Goal: Task Accomplishment & Management: Use online tool/utility

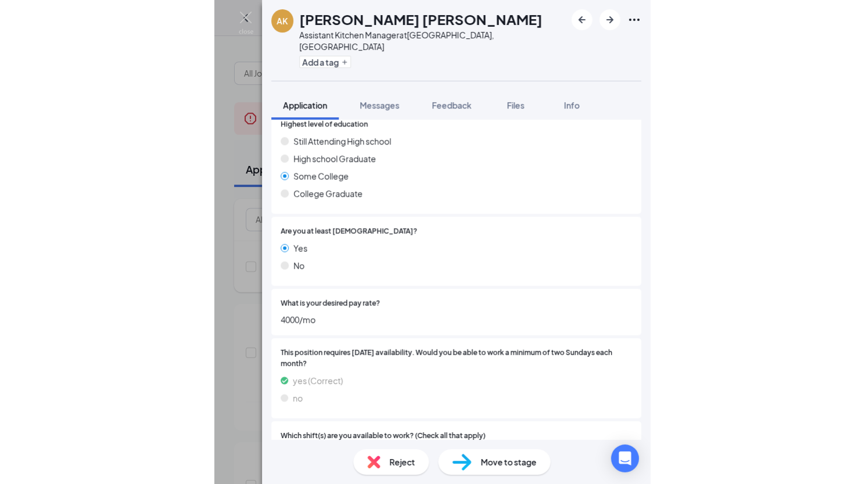
scroll to position [439, 0]
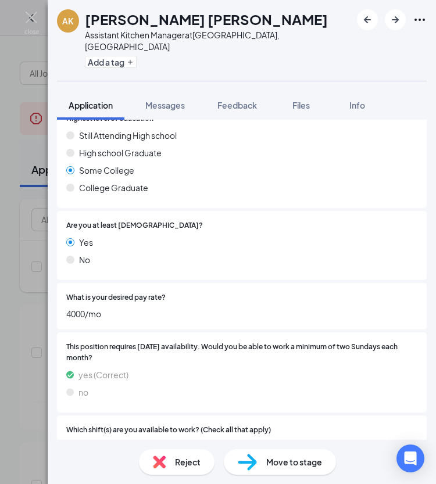
click at [28, 39] on div "AK [PERSON_NAME] [PERSON_NAME] Assistant Kitchen Manager at [GEOGRAPHIC_DATA], …" at bounding box center [218, 242] width 436 height 484
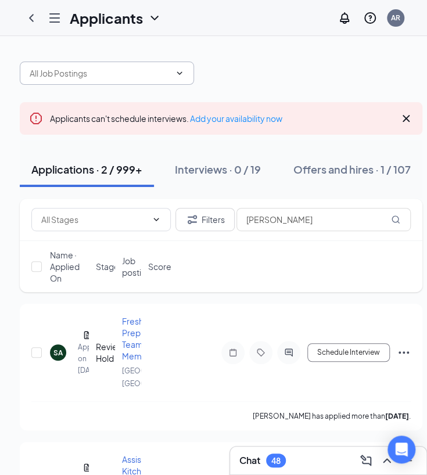
click at [107, 75] on input "text" at bounding box center [100, 73] width 141 height 13
click at [256, 67] on div "[PERSON_NAME]" at bounding box center [221, 67] width 402 height 35
click at [134, 64] on span "[PERSON_NAME]" at bounding box center [107, 73] width 174 height 23
click at [26, 17] on icon "ChevronLeft" at bounding box center [31, 18] width 14 height 14
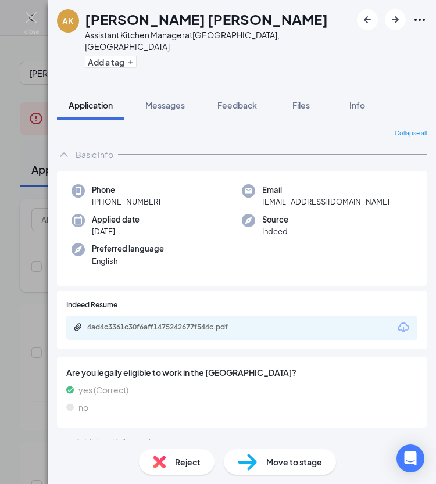
click at [15, 102] on div "AK [PERSON_NAME] [PERSON_NAME] Assistant Kitchen Manager at [GEOGRAPHIC_DATA], …" at bounding box center [218, 242] width 436 height 484
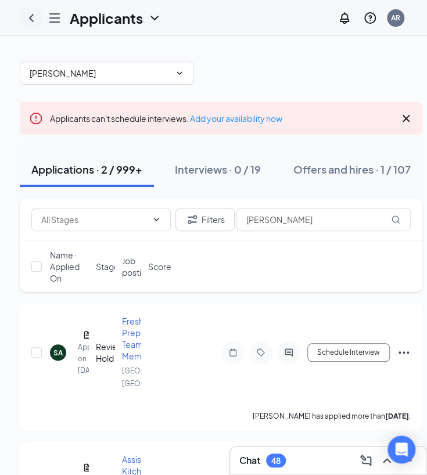
click at [32, 20] on icon "ChevronLeft" at bounding box center [31, 18] width 5 height 8
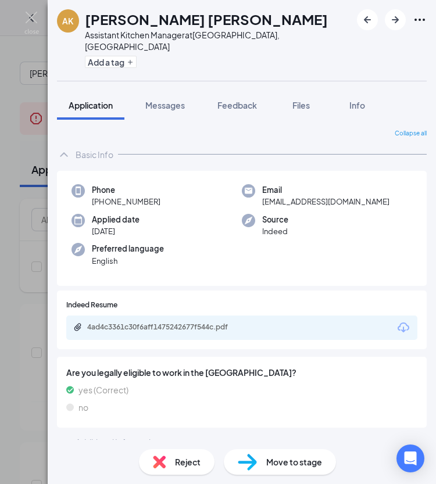
click at [8, 145] on div "AK [PERSON_NAME] [PERSON_NAME] Assistant Kitchen Manager at [GEOGRAPHIC_DATA], …" at bounding box center [218, 242] width 436 height 484
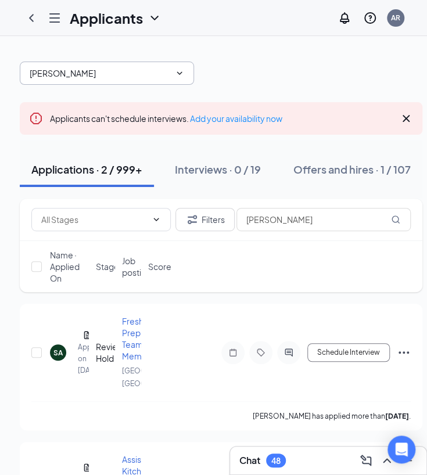
click at [108, 74] on input "[PERSON_NAME]" at bounding box center [100, 73] width 141 height 13
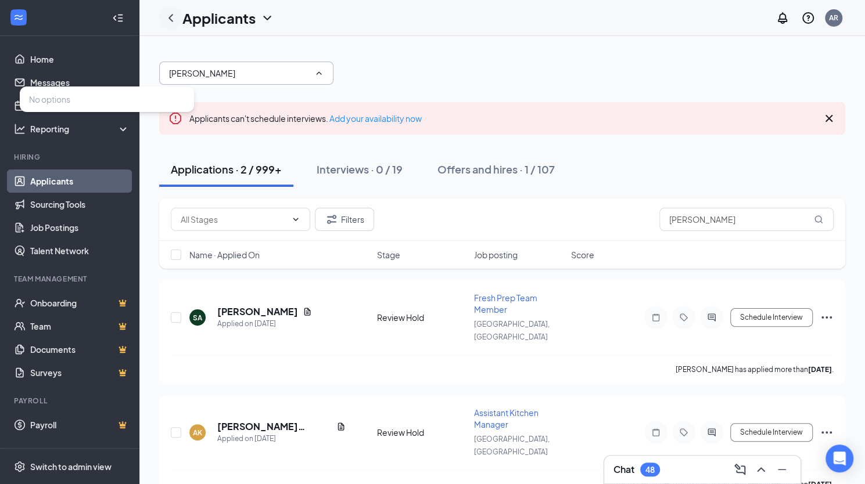
click at [170, 20] on icon "ChevronLeft" at bounding box center [171, 18] width 14 height 14
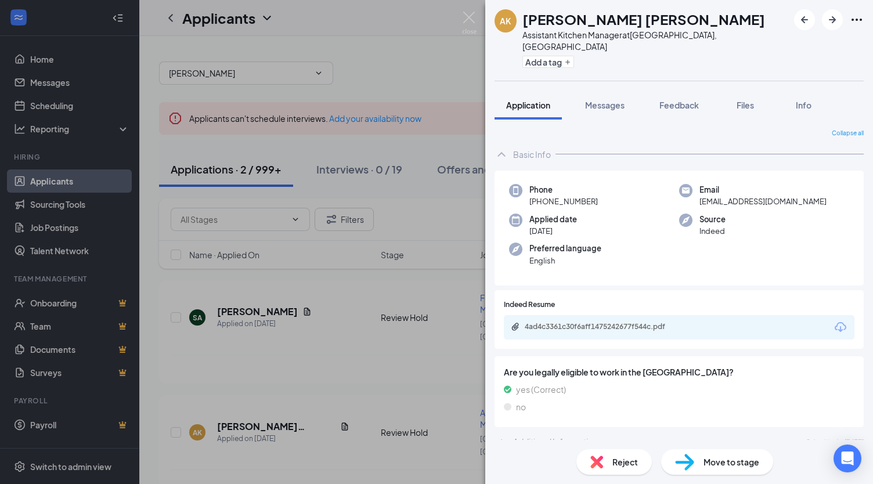
click at [397, 78] on div "AK [PERSON_NAME] [PERSON_NAME] Assistant Kitchen Manager at [GEOGRAPHIC_DATA], …" at bounding box center [436, 242] width 873 height 484
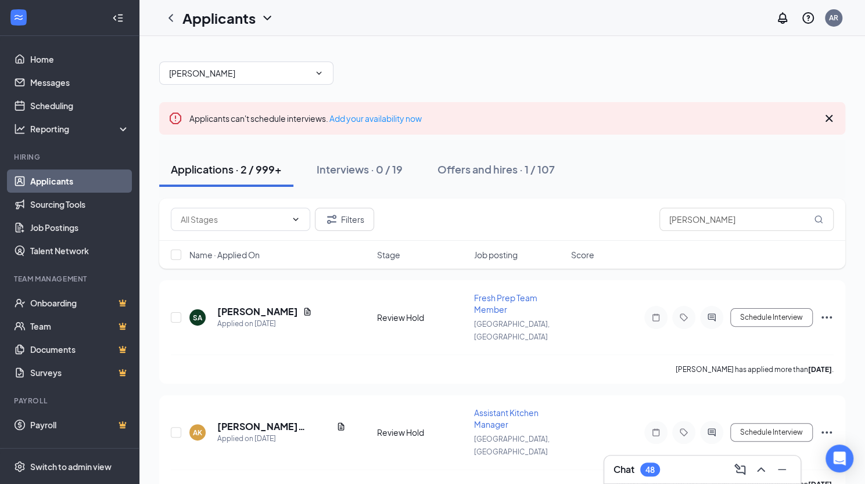
click at [67, 179] on link "Applicants" at bounding box center [79, 181] width 99 height 23
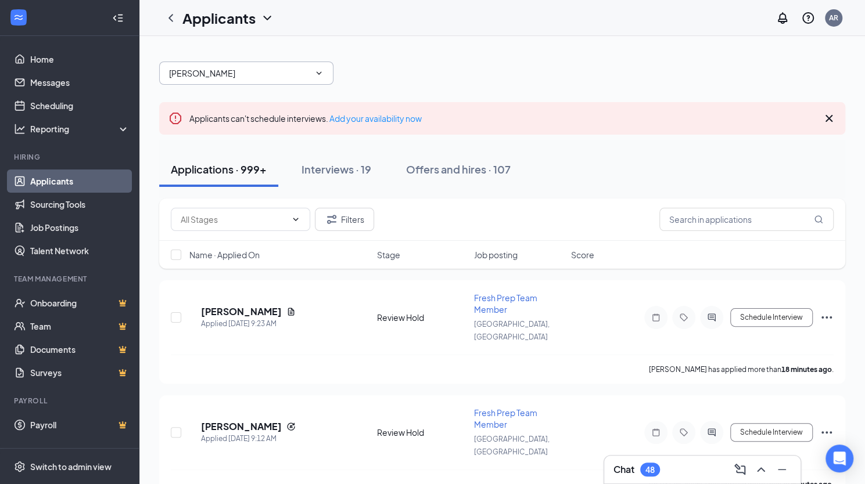
click at [247, 74] on input "[PERSON_NAME]" at bounding box center [239, 73] width 141 height 13
type input "[PERSON_NAME]"
click at [435, 174] on div "Applications · 999+ Interviews · 19 Offers and hires · 107" at bounding box center [502, 169] width 686 height 35
click at [171, 20] on icon "ChevronLeft" at bounding box center [171, 18] width 14 height 14
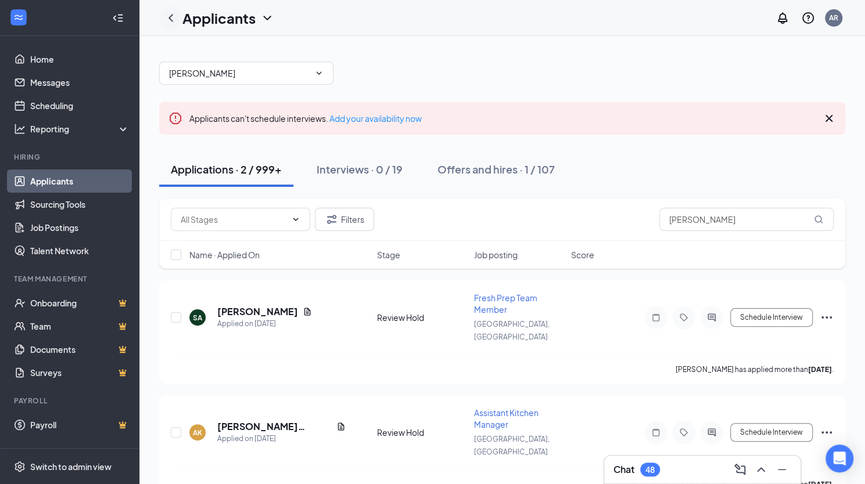
click at [171, 20] on icon "ChevronLeft" at bounding box center [171, 18] width 14 height 14
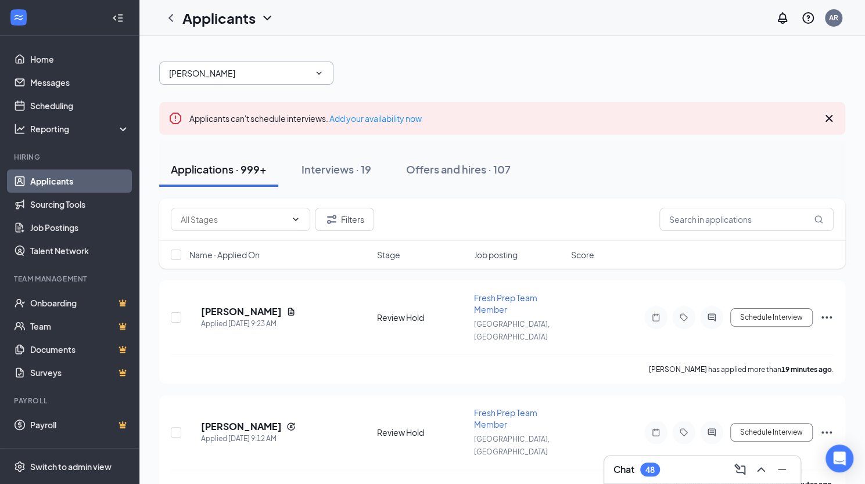
click at [260, 71] on input "[PERSON_NAME]" at bounding box center [239, 73] width 141 height 13
click at [48, 62] on link "Home" at bounding box center [79, 59] width 99 height 23
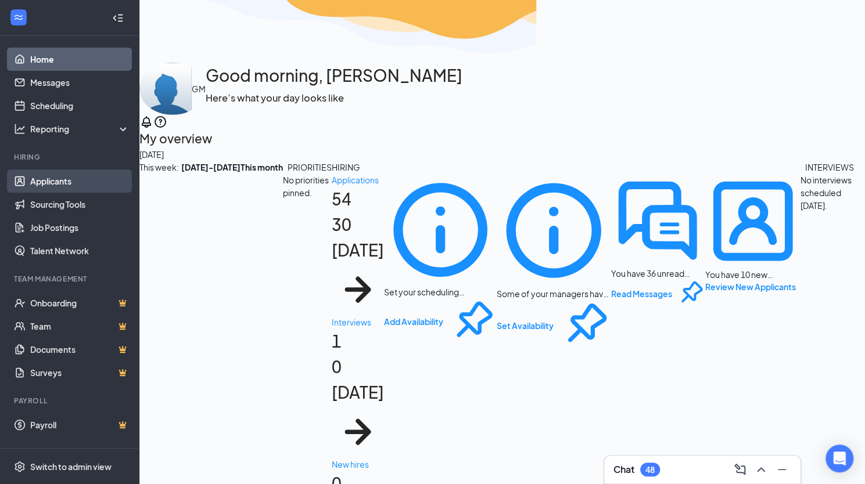
click at [57, 179] on link "Applicants" at bounding box center [79, 181] width 99 height 23
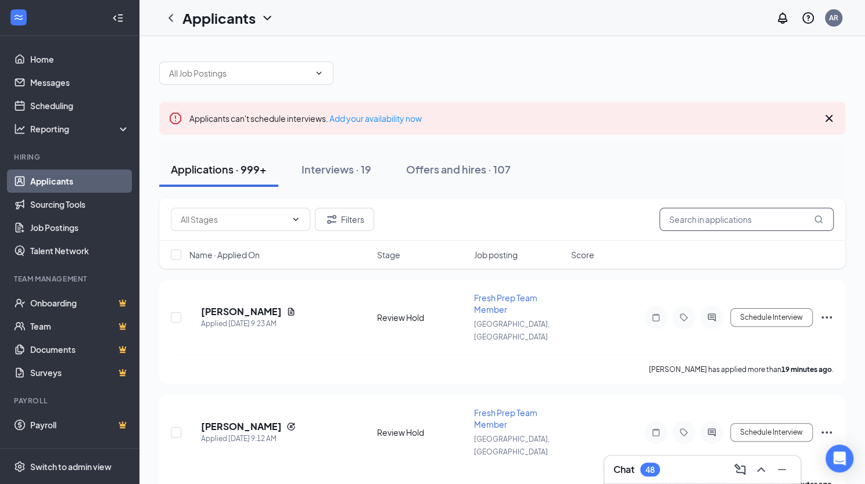
click at [435, 214] on input "text" at bounding box center [746, 219] width 174 height 23
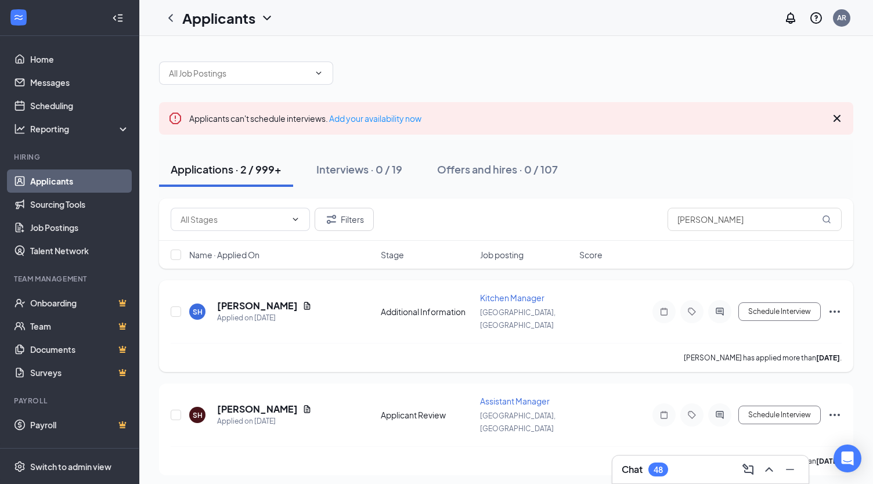
click at [251, 312] on div "Applied on [DATE]" at bounding box center [264, 318] width 95 height 12
click at [245, 300] on h5 "[PERSON_NAME]" at bounding box center [257, 306] width 81 height 13
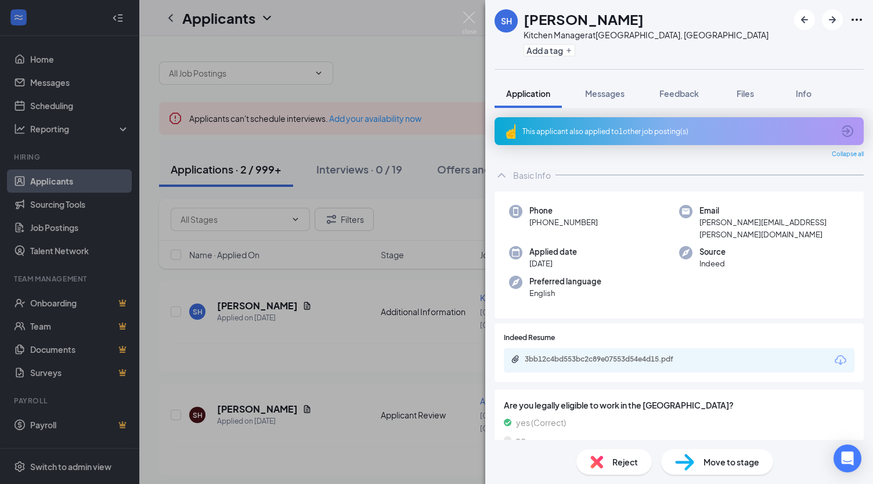
click at [217, 454] on div "SH [PERSON_NAME] Kitchen Manager at [GEOGRAPHIC_DATA], [GEOGRAPHIC_DATA] Add a …" at bounding box center [436, 242] width 873 height 484
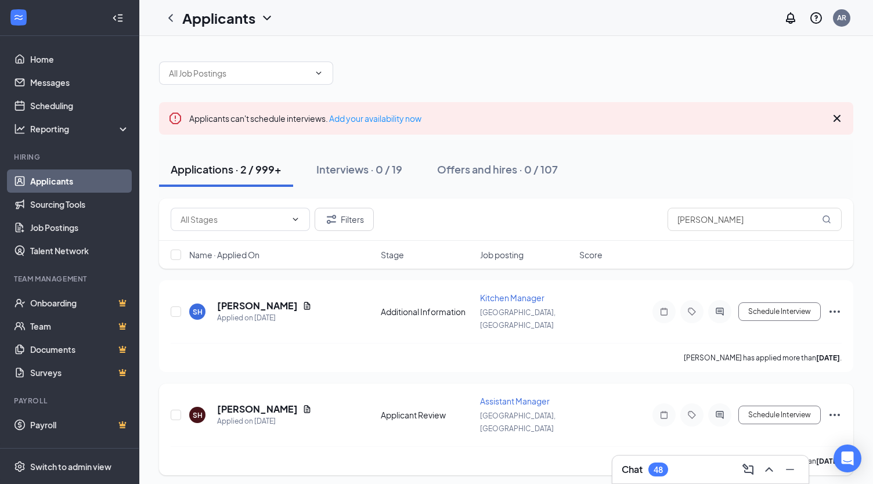
click at [254, 403] on h5 "[PERSON_NAME]" at bounding box center [257, 409] width 81 height 13
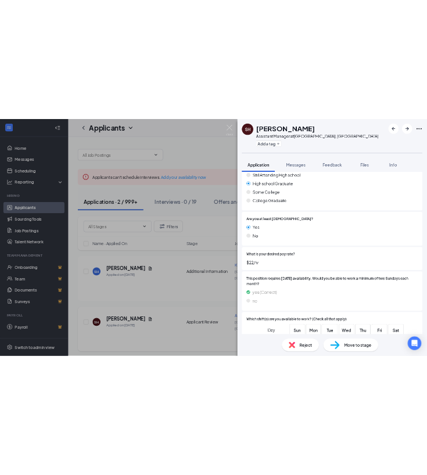
scroll to position [494, 0]
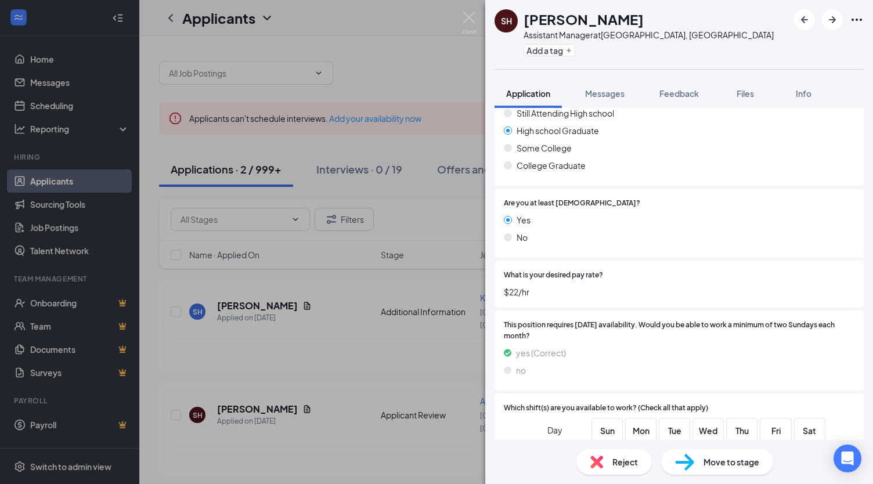
click at [393, 76] on div "SH [PERSON_NAME] Assistant Manager at [GEOGRAPHIC_DATA], [GEOGRAPHIC_DATA] Add …" at bounding box center [436, 242] width 873 height 484
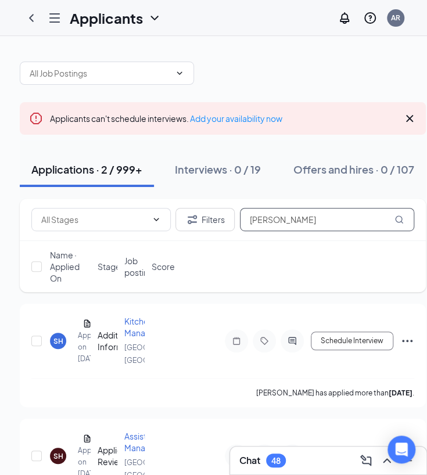
click at [311, 219] on input "[PERSON_NAME]" at bounding box center [327, 219] width 174 height 23
type input "s"
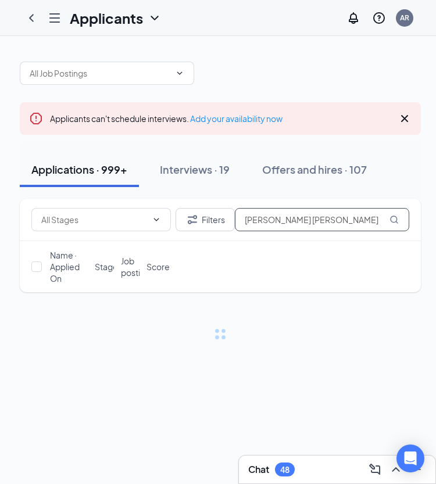
type input "[PERSON_NAME] [PERSON_NAME]"
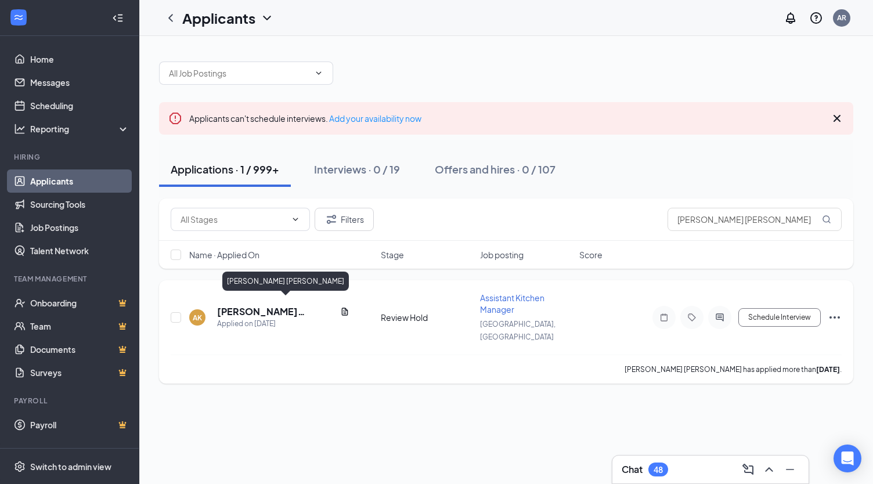
click at [266, 309] on h5 "[PERSON_NAME] [PERSON_NAME]" at bounding box center [276, 311] width 118 height 13
click at [266, 309] on body "Home Messages Scheduling Reporting Hiring Applicants Sourcing Tools Job Posting…" at bounding box center [436, 242] width 873 height 484
